Goal: Check status

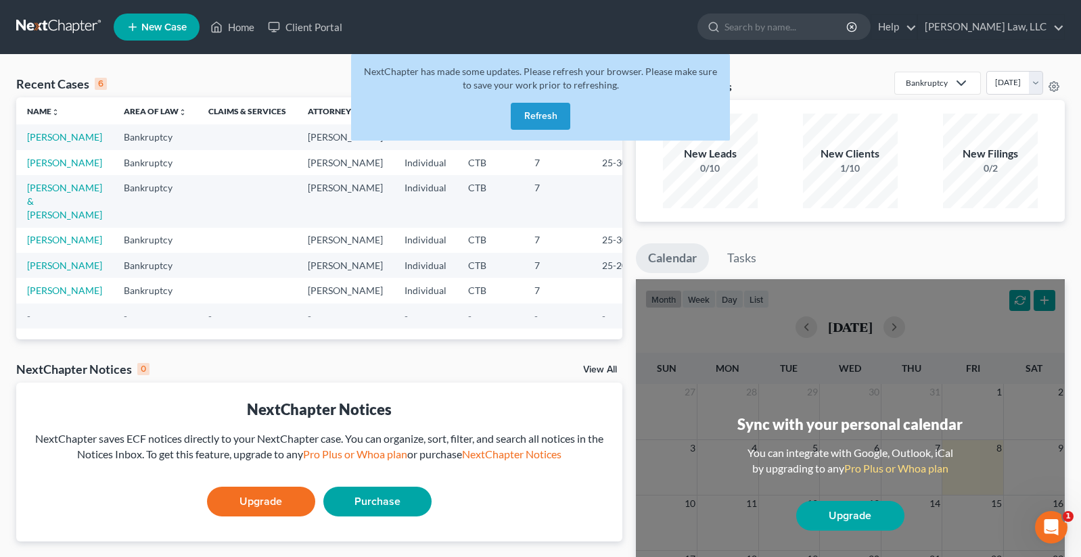
click at [533, 118] on button "Refresh" at bounding box center [541, 116] width 60 height 27
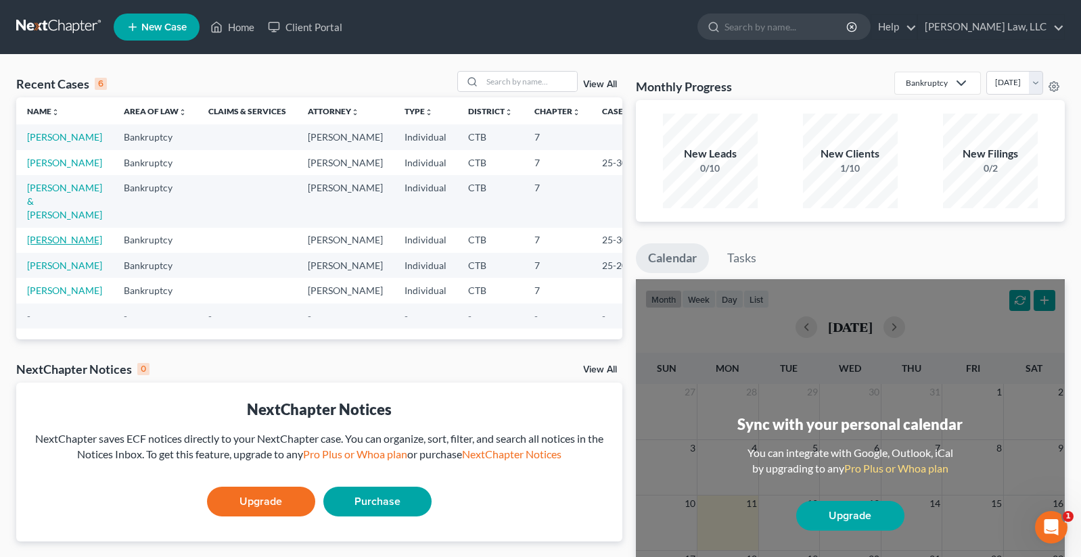
click at [40, 242] on link "[PERSON_NAME]" at bounding box center [64, 240] width 75 height 12
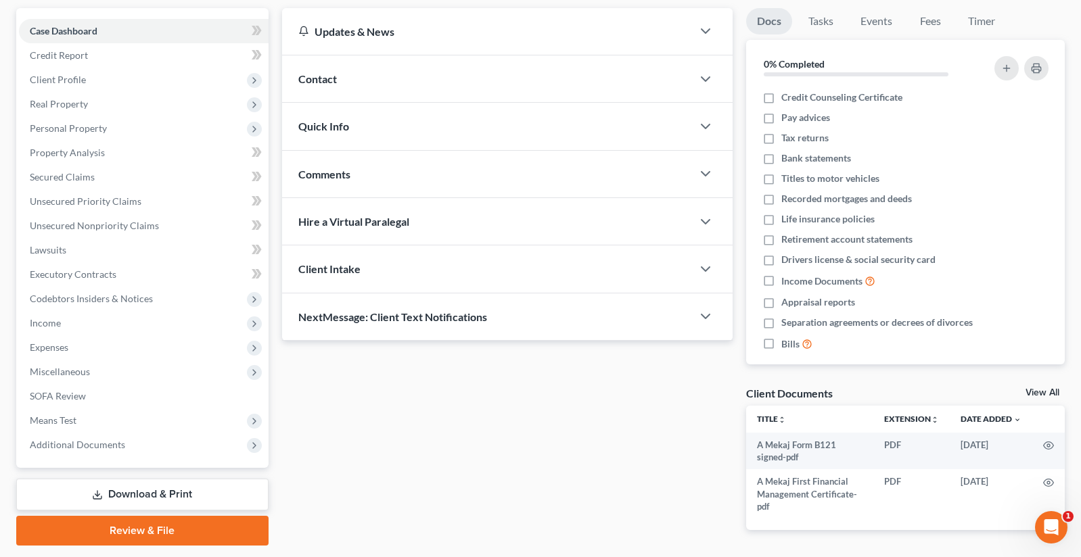
scroll to position [135, 0]
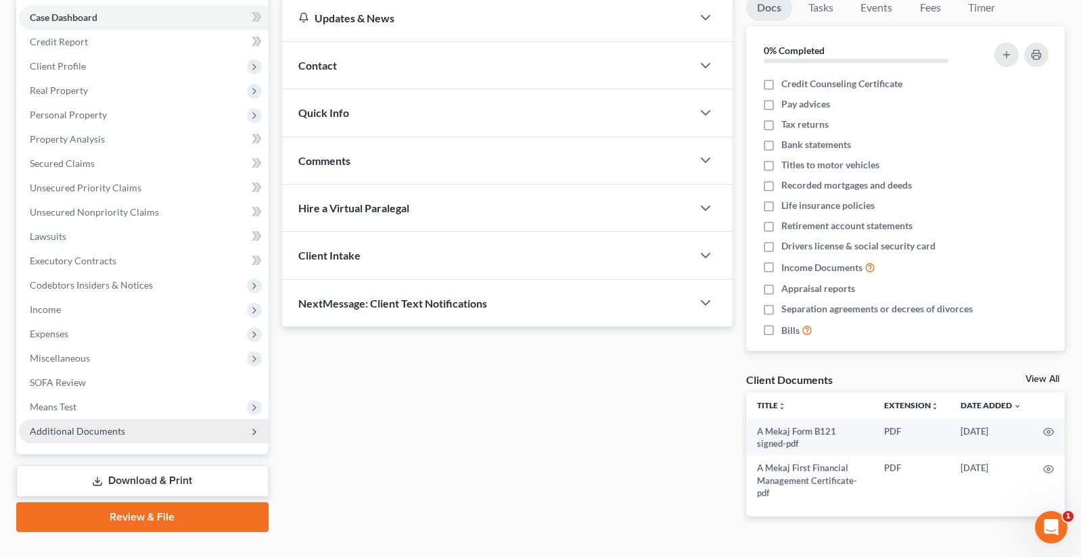
click at [72, 431] on span "Additional Documents" at bounding box center [77, 432] width 95 height 12
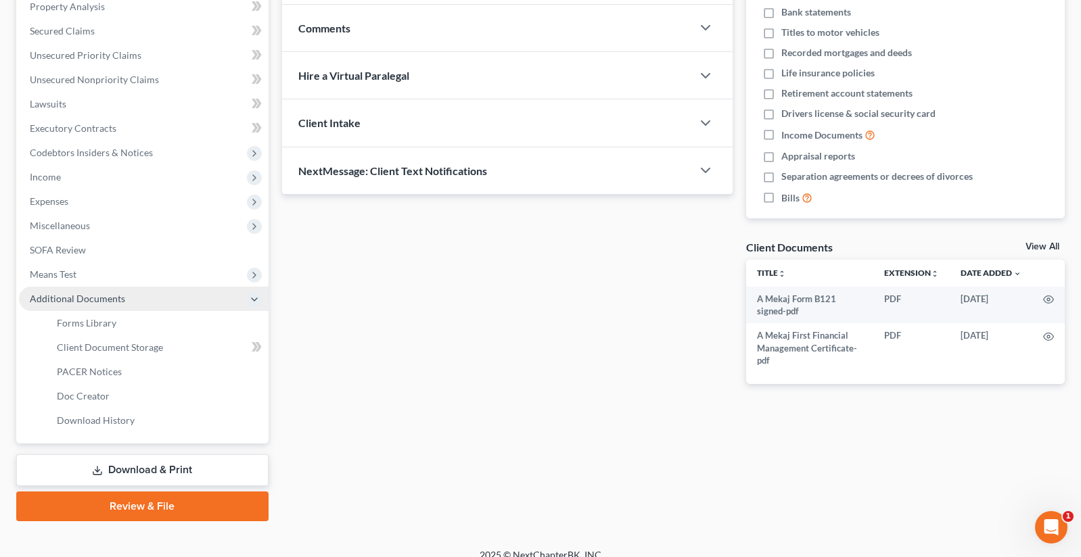
scroll to position [271, 0]
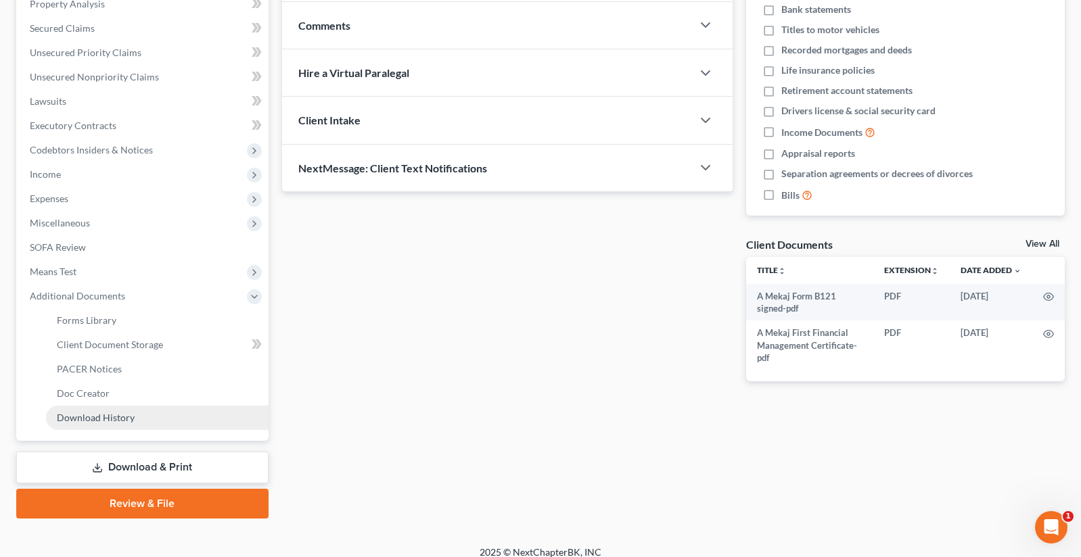
click at [89, 419] on span "Download History" at bounding box center [96, 418] width 78 height 12
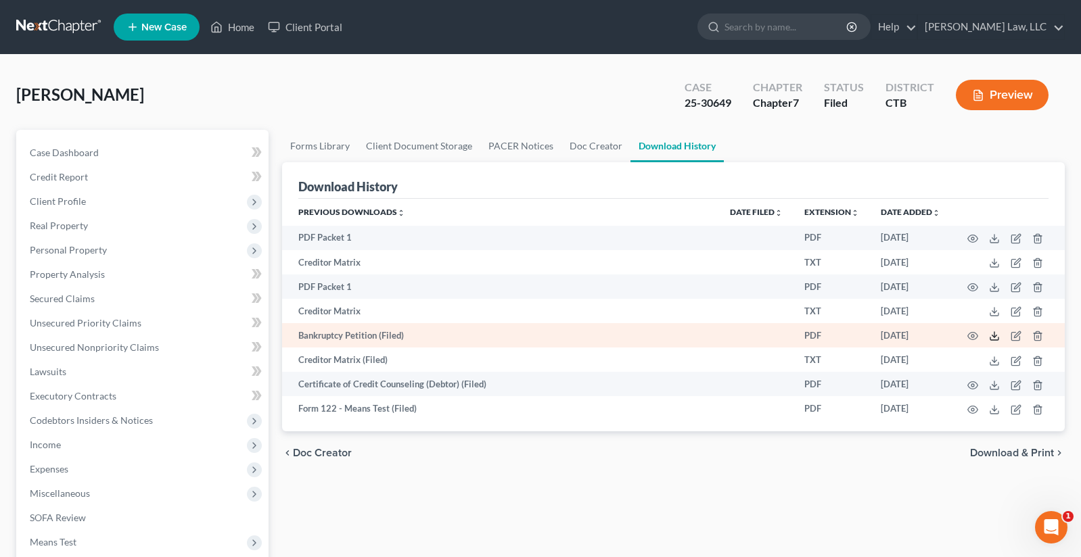
click at [994, 336] on line at bounding box center [994, 334] width 0 height 5
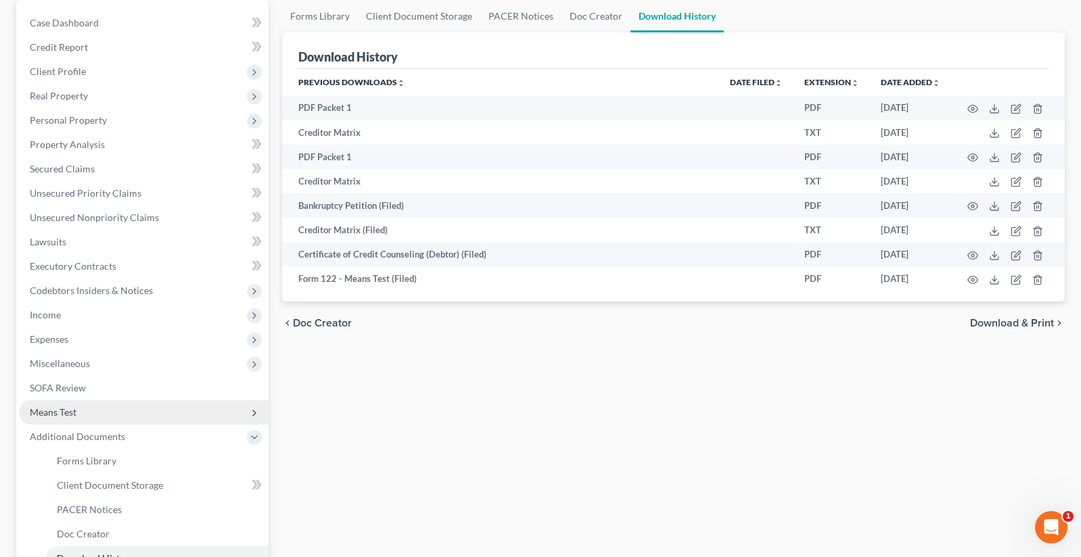
scroll to position [135, 0]
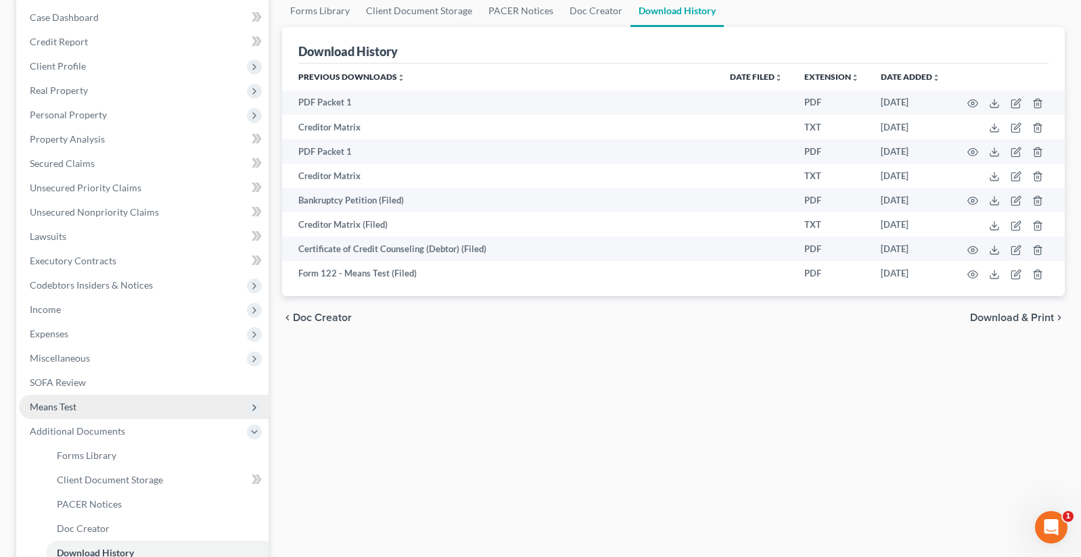
click at [66, 407] on span "Means Test" at bounding box center [53, 407] width 47 height 12
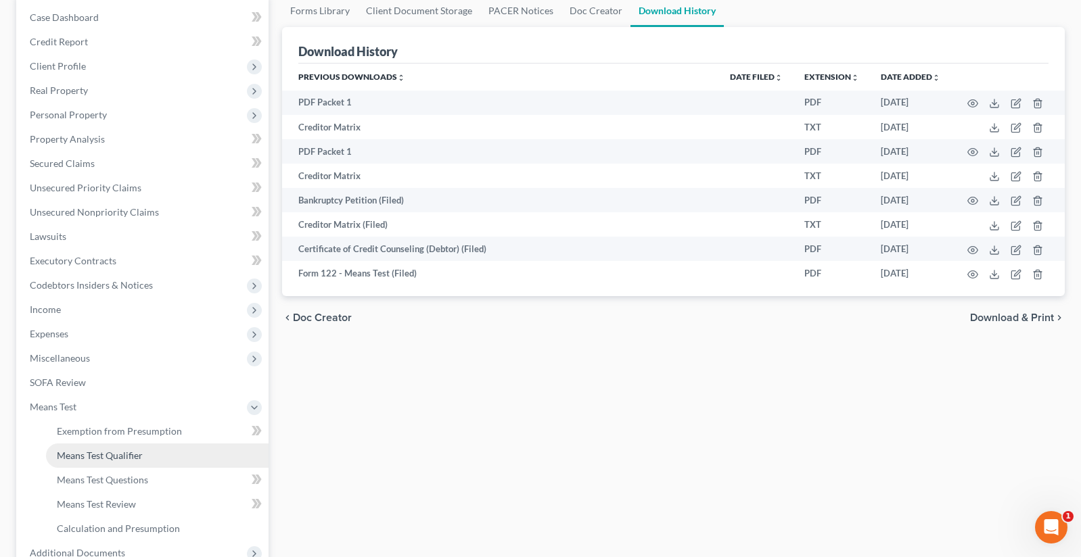
click at [122, 454] on span "Means Test Qualifier" at bounding box center [100, 456] width 86 height 12
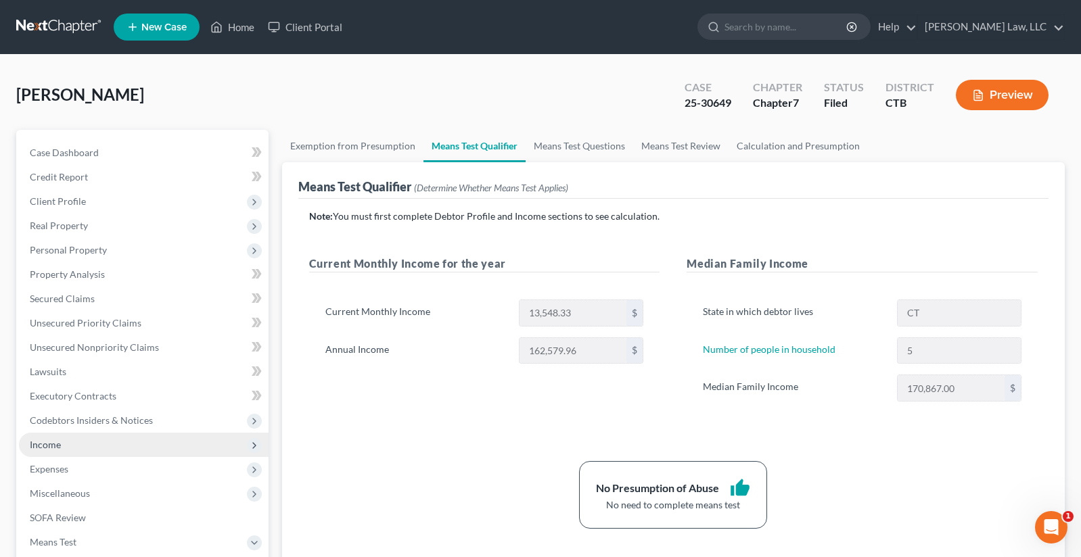
click at [58, 450] on span "Income" at bounding box center [45, 445] width 31 height 12
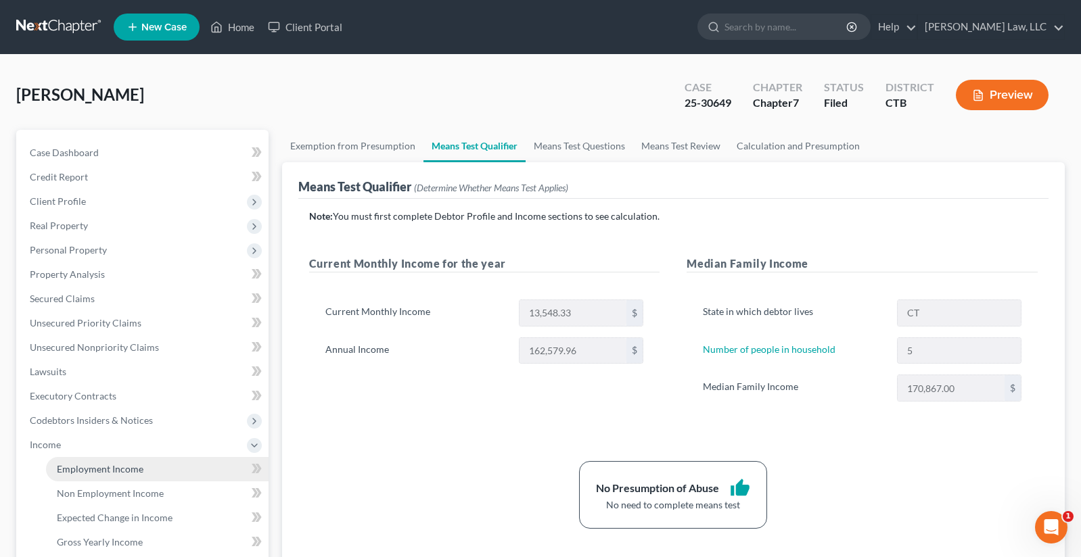
click at [72, 469] on span "Employment Income" at bounding box center [100, 469] width 87 height 12
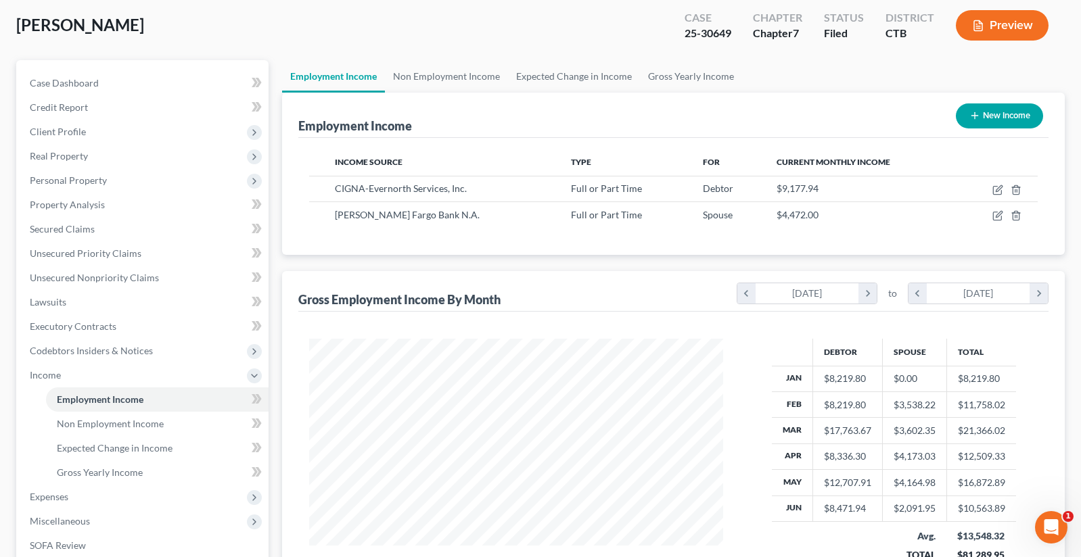
scroll to position [135, 0]
